Goal: Task Accomplishment & Management: Manage account settings

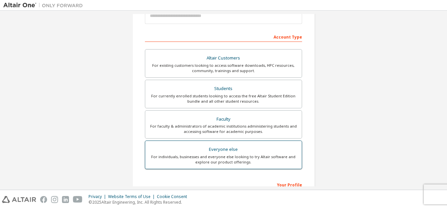
scroll to position [177, 0]
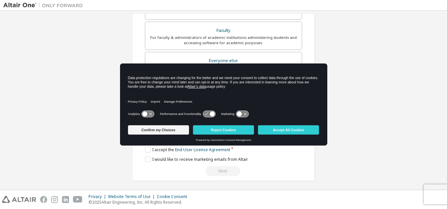
click at [161, 125] on div "Confirm my Choices Reject Cookies Accept All Cookies" at bounding box center [223, 130] width 191 height 16
click at [162, 129] on button "Confirm my Choices" at bounding box center [158, 129] width 61 height 9
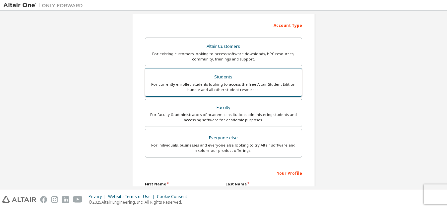
scroll to position [88, 0]
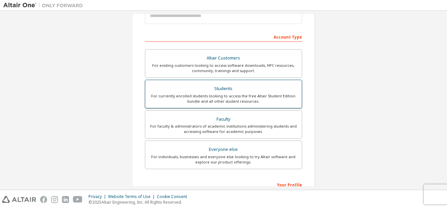
click at [234, 91] on div "Students" at bounding box center [223, 88] width 149 height 9
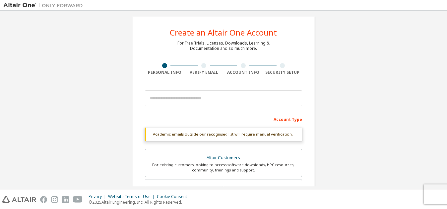
scroll to position [0, 0]
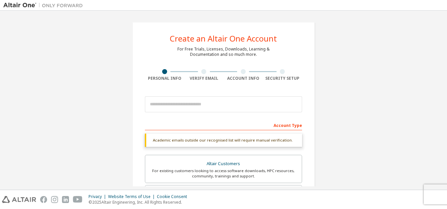
click at [278, 71] on div at bounding box center [282, 71] width 39 height 5
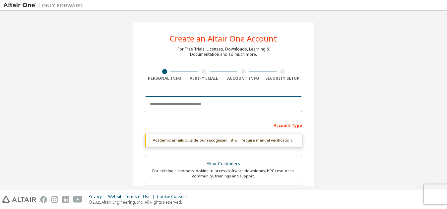
click at [255, 105] on input "email" at bounding box center [223, 104] width 157 height 16
type input "**********"
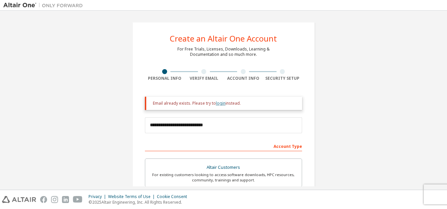
click at [221, 102] on link "login" at bounding box center [221, 103] width 10 height 6
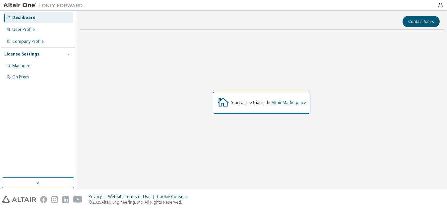
click at [250, 104] on div "Start a free trial in the Altair Marketplace" at bounding box center [268, 102] width 75 height 5
click at [45, 25] on div "User Profile" at bounding box center [38, 29] width 71 height 11
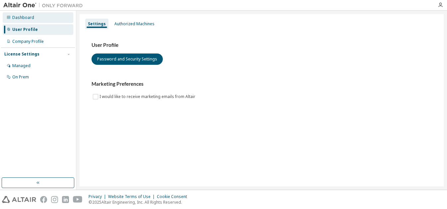
click at [43, 19] on div "Dashboard" at bounding box center [38, 17] width 71 height 11
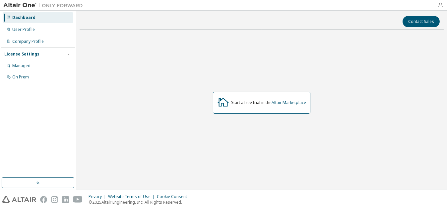
click at [439, 6] on icon "button" at bounding box center [440, 4] width 5 height 5
